Goal: Task Accomplishment & Management: Use online tool/utility

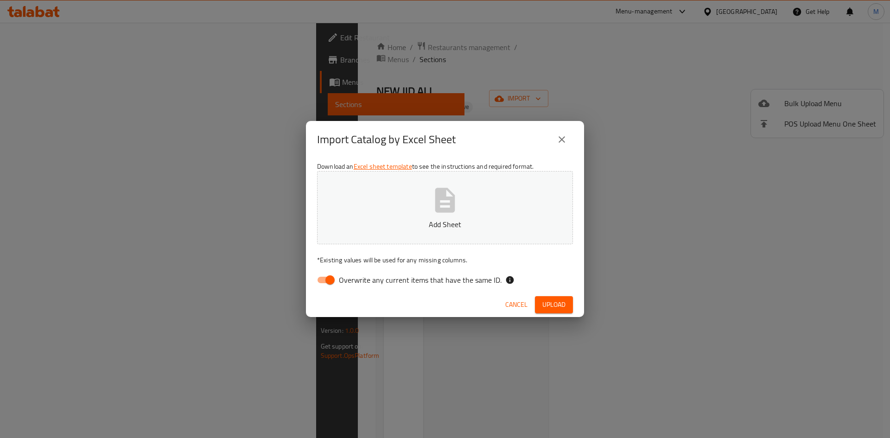
click at [518, 164] on div "Download an Excel sheet template to see the instructions and required format. A…" at bounding box center [445, 225] width 278 height 134
click at [505, 204] on button "Add Sheet" at bounding box center [445, 207] width 256 height 73
click at [439, 277] on span "Overwrite any current items that have the same ID." at bounding box center [420, 279] width 163 height 11
click at [356, 277] on input "Overwrite any current items that have the same ID." at bounding box center [329, 280] width 53 height 18
checkbox input "false"
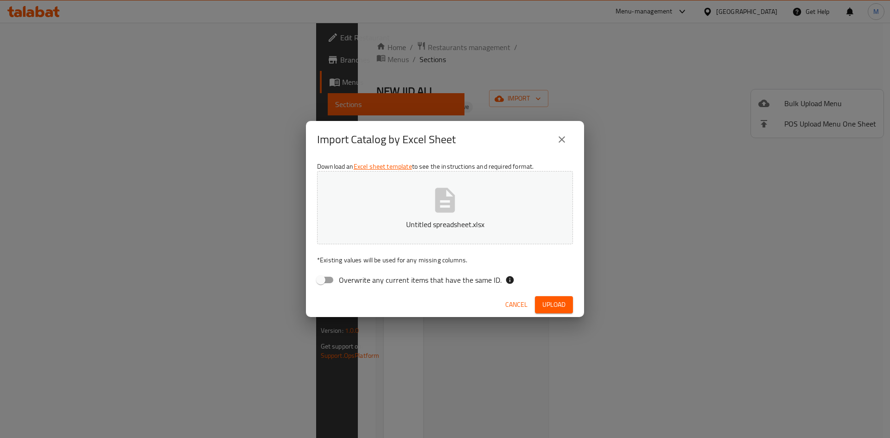
click at [567, 313] on div "Cancel Upload" at bounding box center [445, 304] width 278 height 25
click at [557, 294] on div "Cancel Upload" at bounding box center [445, 304] width 278 height 25
click at [561, 306] on span "Upload" at bounding box center [553, 305] width 23 height 12
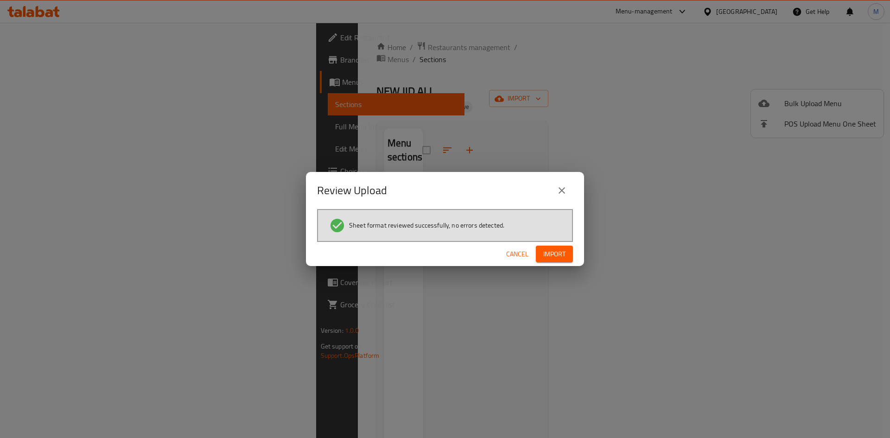
click at [563, 259] on span "Import" at bounding box center [554, 254] width 22 height 12
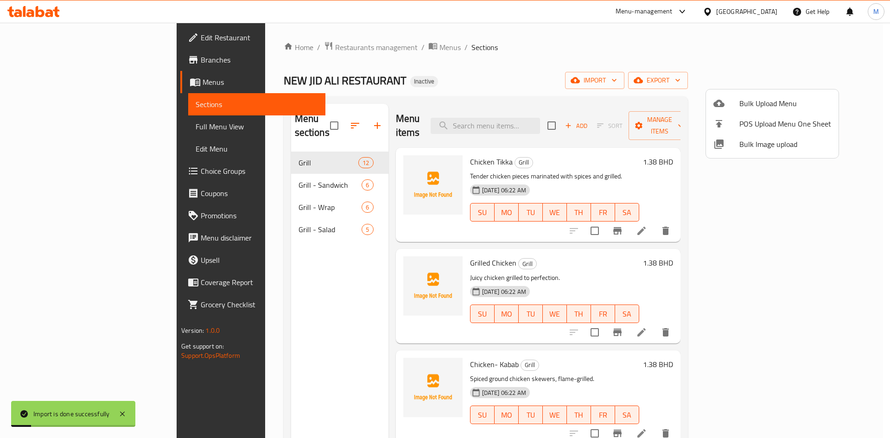
click at [67, 126] on div at bounding box center [445, 219] width 890 height 438
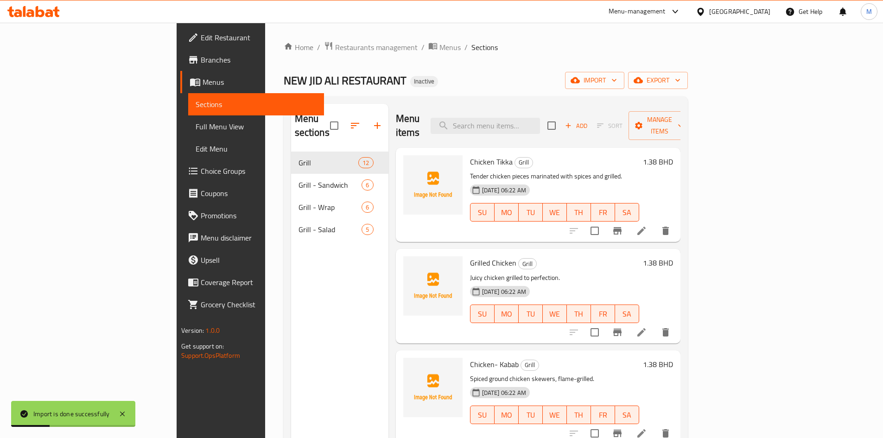
drag, startPoint x: 67, startPoint y: 126, endPoint x: 777, endPoint y: 3, distance: 720.4
click at [196, 126] on span "Full Menu View" at bounding box center [256, 126] width 121 height 11
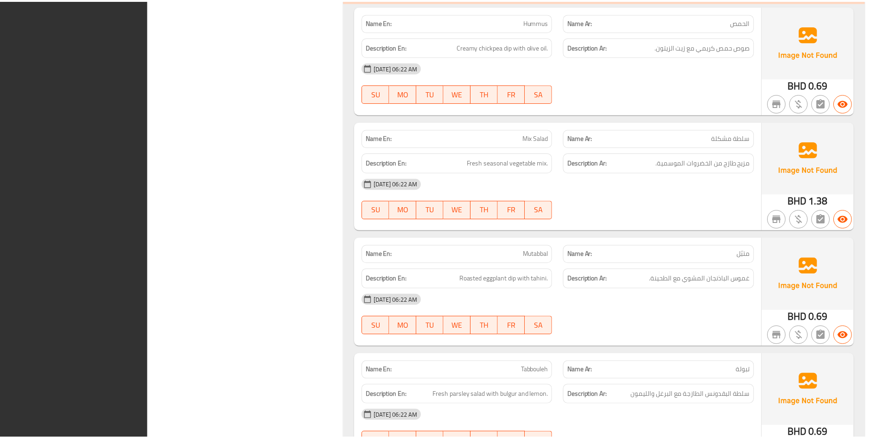
scroll to position [3280, 0]
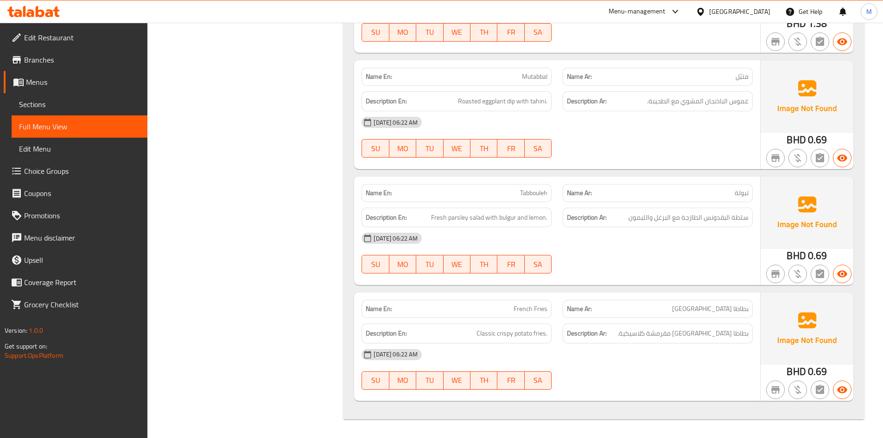
click at [770, 13] on div "[GEOGRAPHIC_DATA]" at bounding box center [739, 11] width 61 height 10
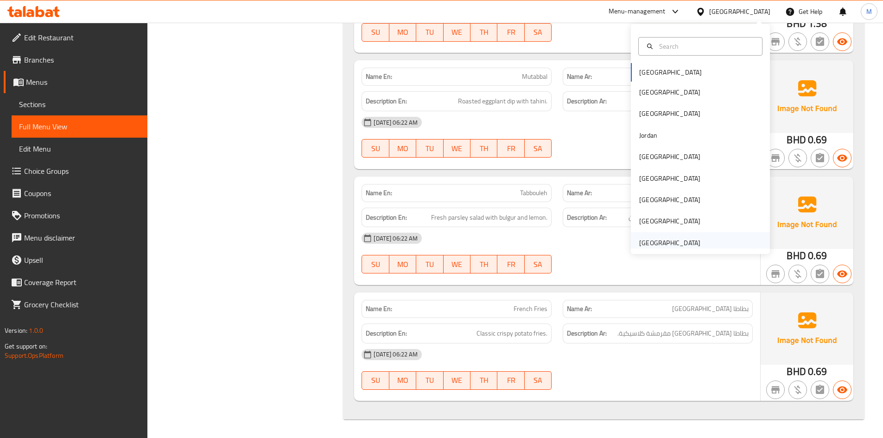
click at [718, 237] on div "[GEOGRAPHIC_DATA]" at bounding box center [700, 242] width 139 height 21
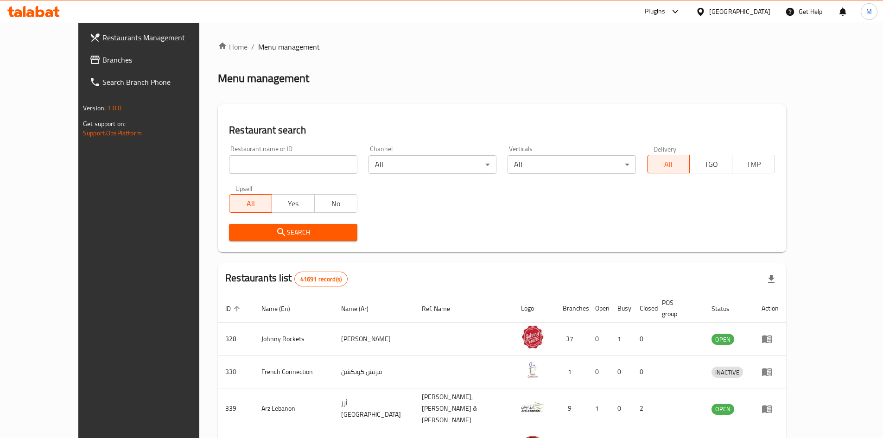
click at [689, 10] on div at bounding box center [441, 219] width 883 height 438
click at [681, 9] on icon at bounding box center [675, 11] width 11 height 11
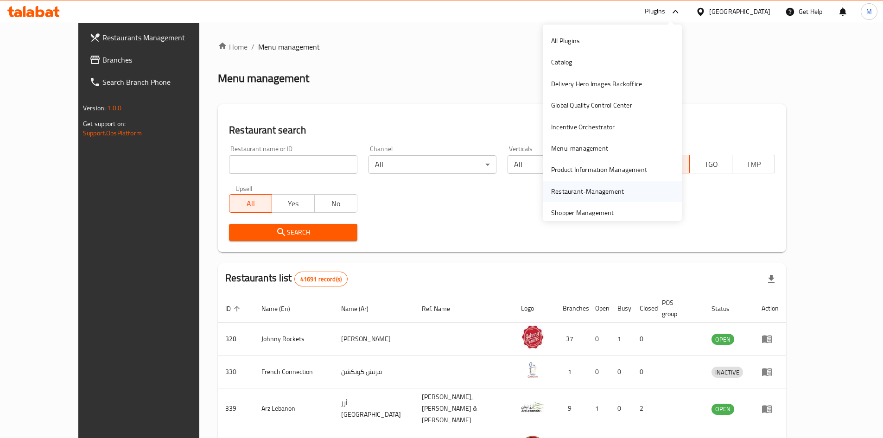
click at [631, 186] on div "Restaurant-Management" at bounding box center [612, 191] width 139 height 21
